Goal: Task Accomplishment & Management: Complete application form

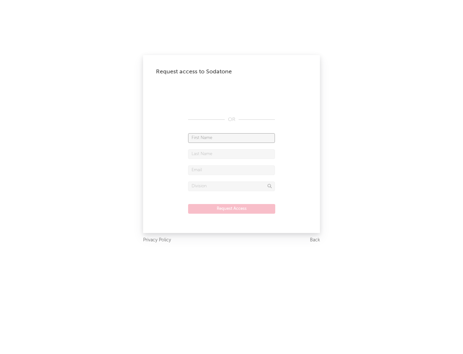
click at [232, 138] on input "text" at bounding box center [231, 138] width 87 height 10
type input "[PERSON_NAME]"
click at [232, 154] on input "text" at bounding box center [231, 154] width 87 height 10
type input "[PERSON_NAME]"
click at [232, 170] on input "text" at bounding box center [231, 170] width 87 height 10
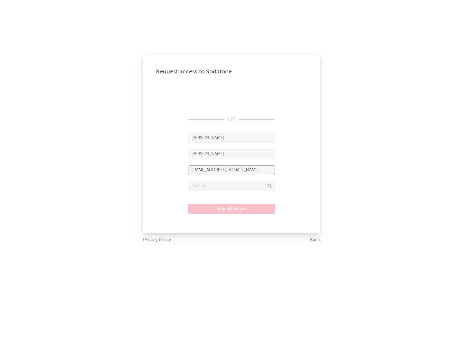
type input "[EMAIL_ADDRESS][DOMAIN_NAME]"
click at [232, 186] on input "text" at bounding box center [231, 186] width 87 height 10
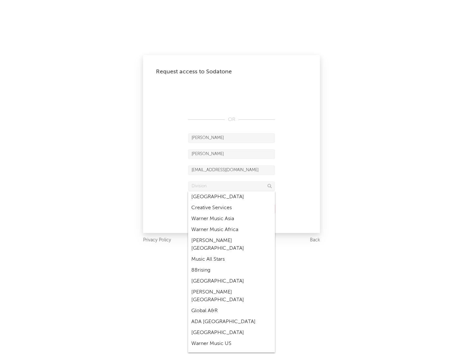
click at [232, 254] on div "Music All Stars" at bounding box center [231, 259] width 87 height 11
type input "Music All Stars"
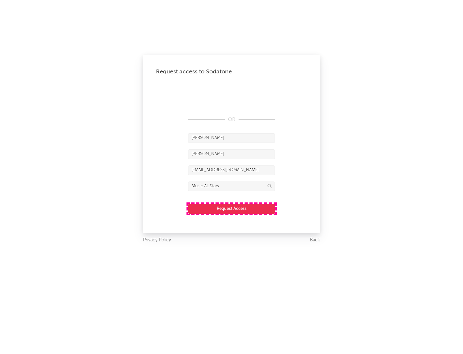
click at [232, 208] on button "Request Access" at bounding box center [231, 209] width 87 height 10
